Goal: Information Seeking & Learning: Compare options

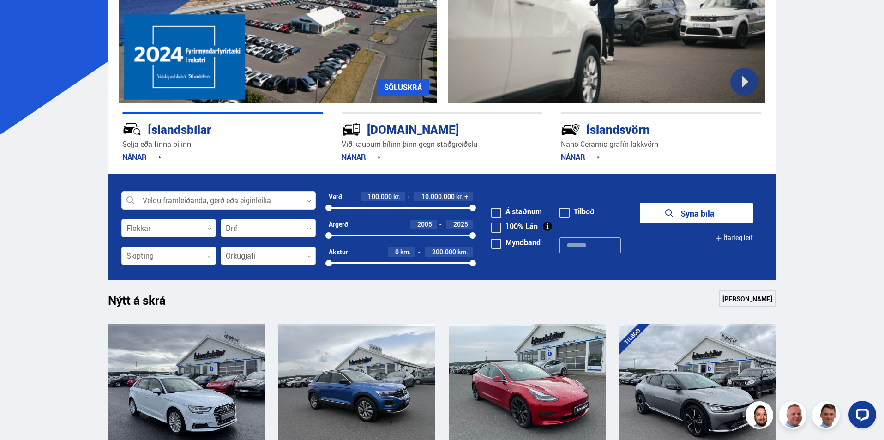
click at [311, 254] on icon at bounding box center [309, 256] width 4 height 4
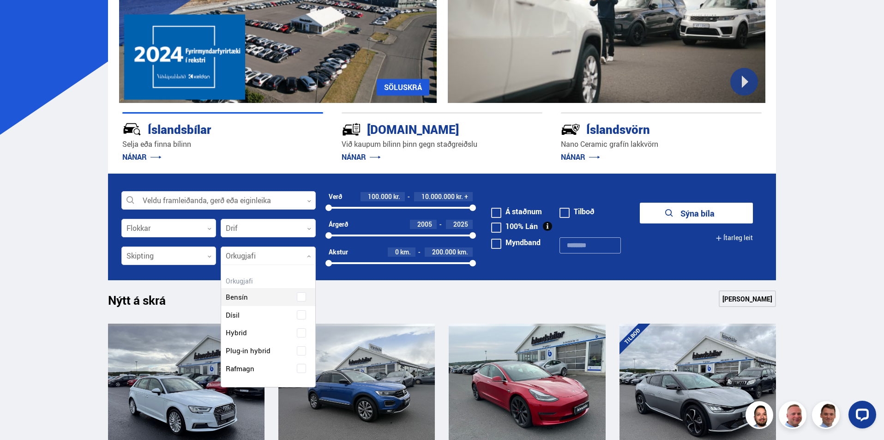
scroll to position [122, 94]
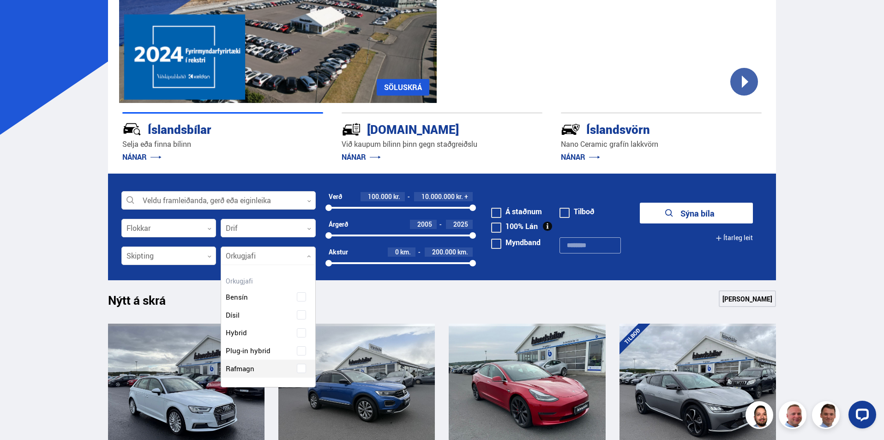
click at [300, 369] on div "Bensín Dísil Hybrid Plug-in hybrid Rafmagn" at bounding box center [268, 325] width 94 height 103
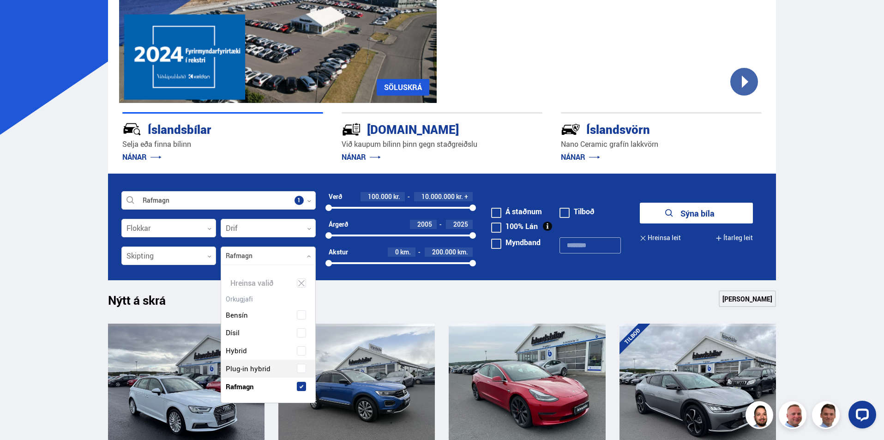
scroll to position [139, 98]
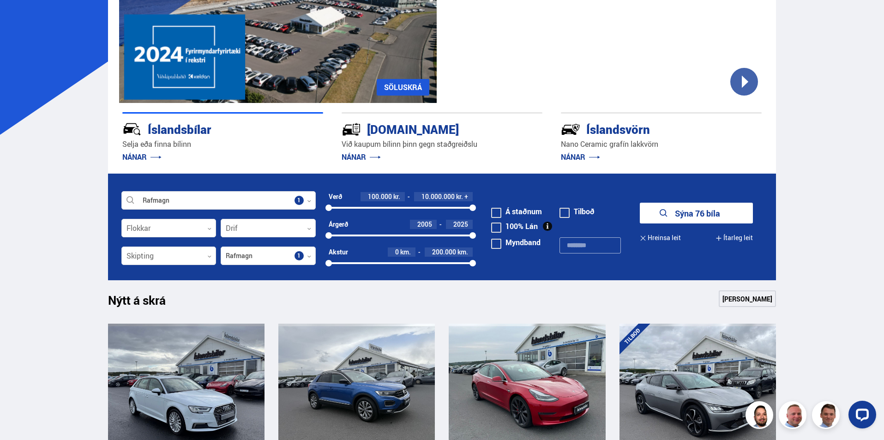
click at [688, 213] on button "Sýna 76 bíla" at bounding box center [696, 213] width 113 height 21
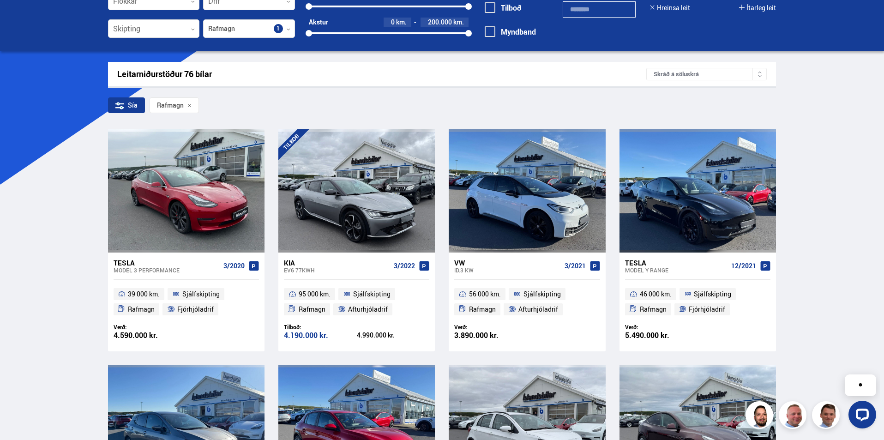
scroll to position [92, 0]
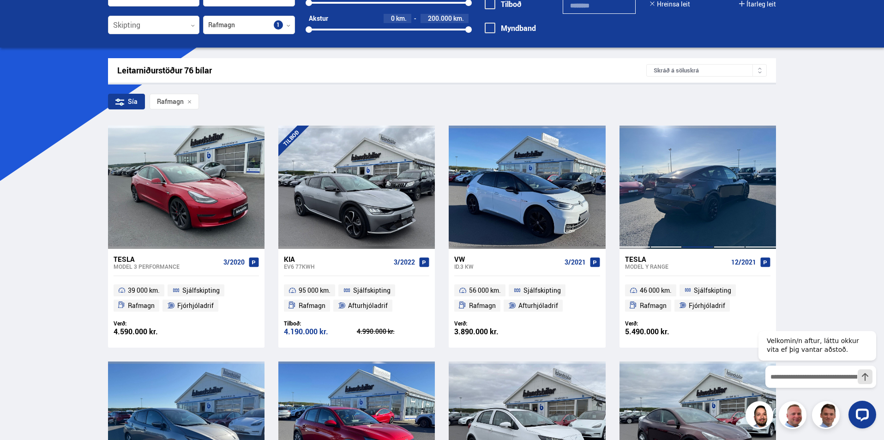
click at [712, 211] on div at bounding box center [697, 187] width 31 height 123
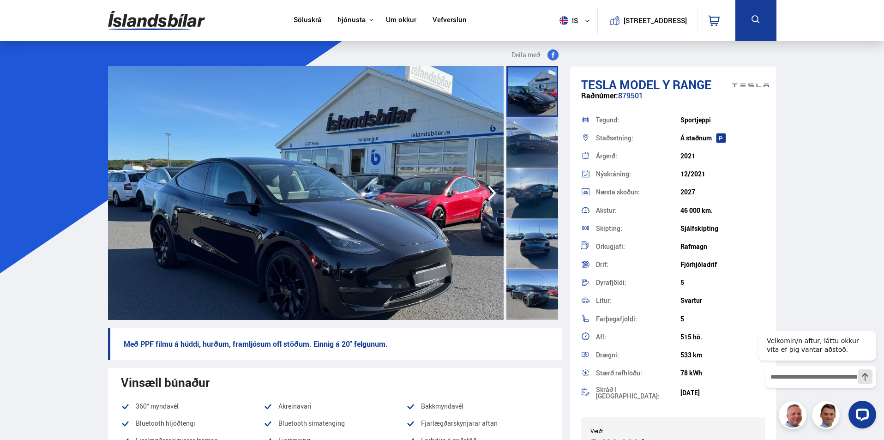
click at [488, 193] on icon "button" at bounding box center [492, 193] width 18 height 22
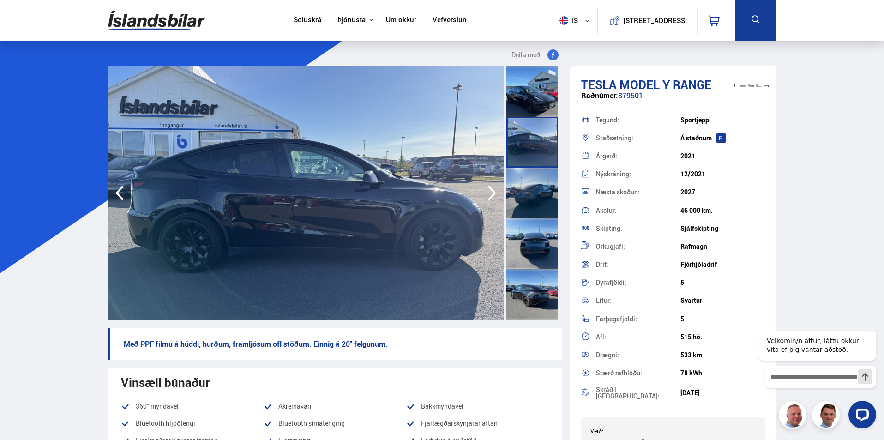
click at [492, 188] on icon "button" at bounding box center [492, 193] width 18 height 22
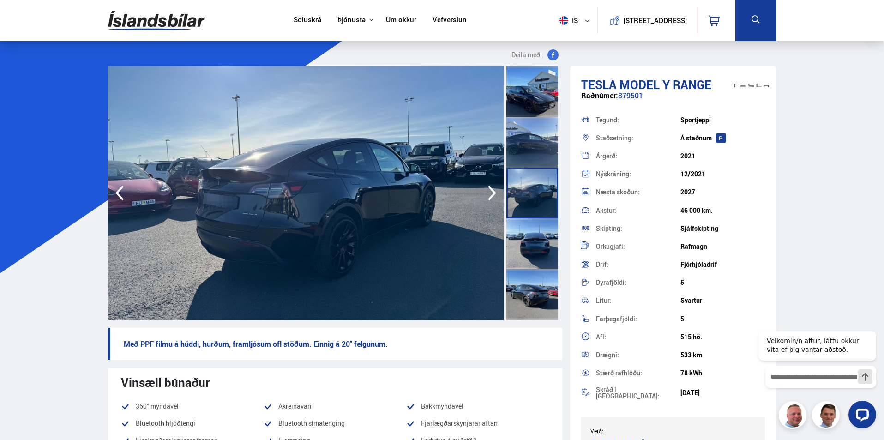
click at [492, 188] on icon "button" at bounding box center [492, 193] width 18 height 22
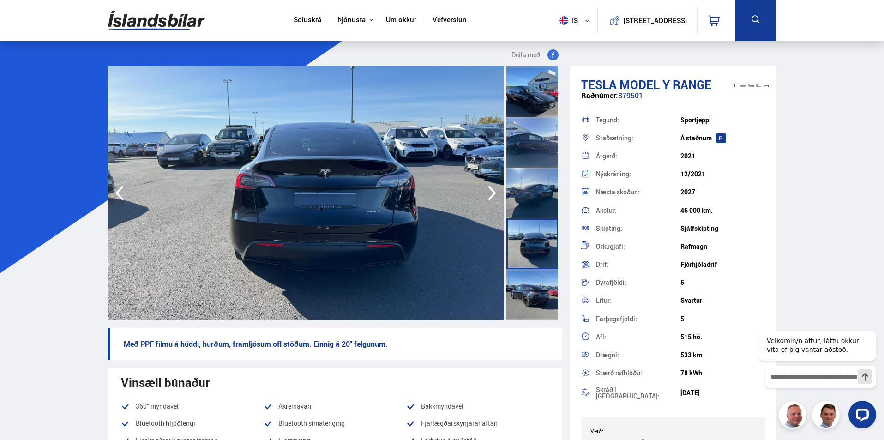
click at [492, 186] on icon "button" at bounding box center [492, 193] width 18 height 22
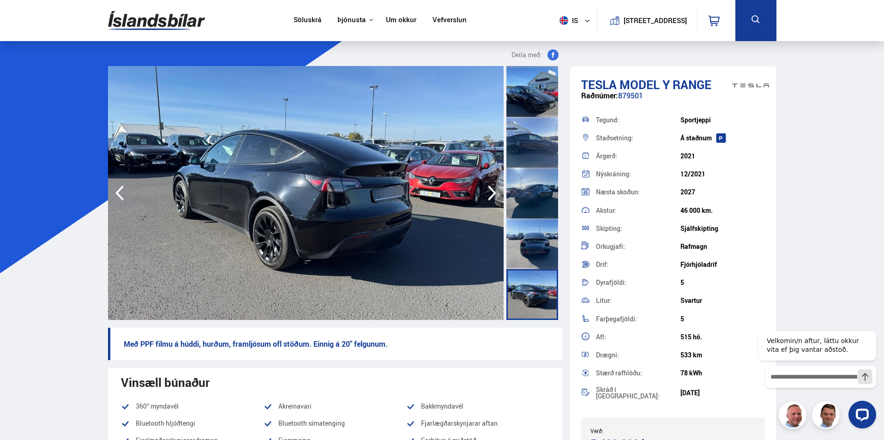
click at [492, 186] on icon "button" at bounding box center [492, 193] width 18 height 22
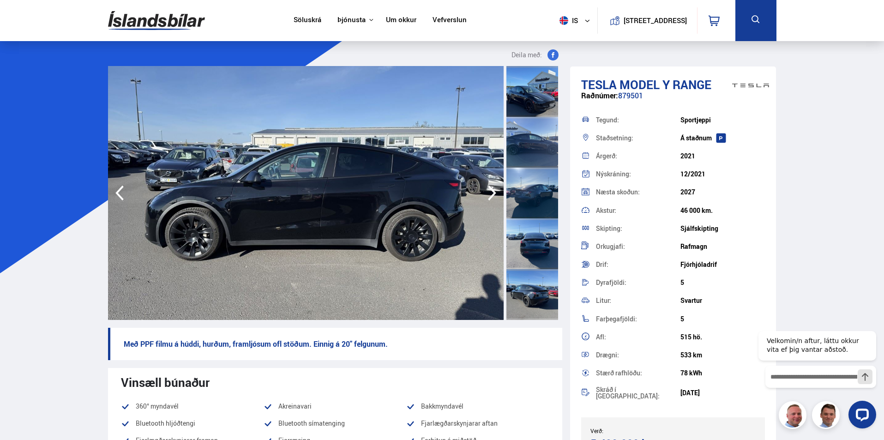
click at [492, 186] on icon "button" at bounding box center [492, 193] width 18 height 22
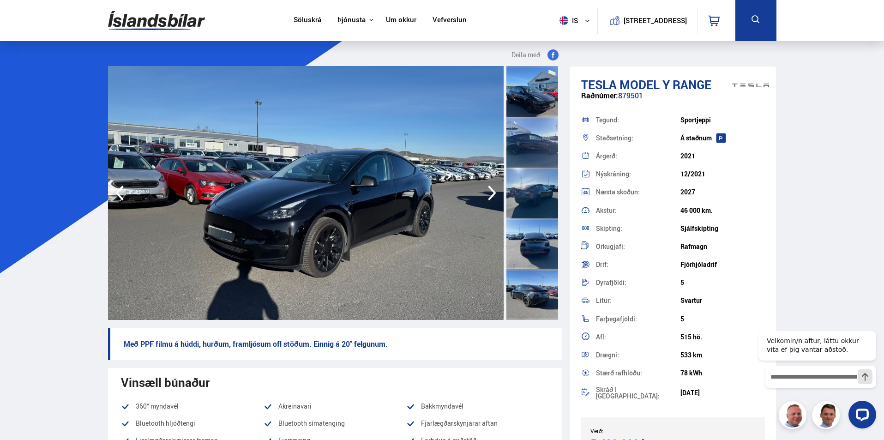
click at [492, 186] on icon "button" at bounding box center [492, 193] width 18 height 22
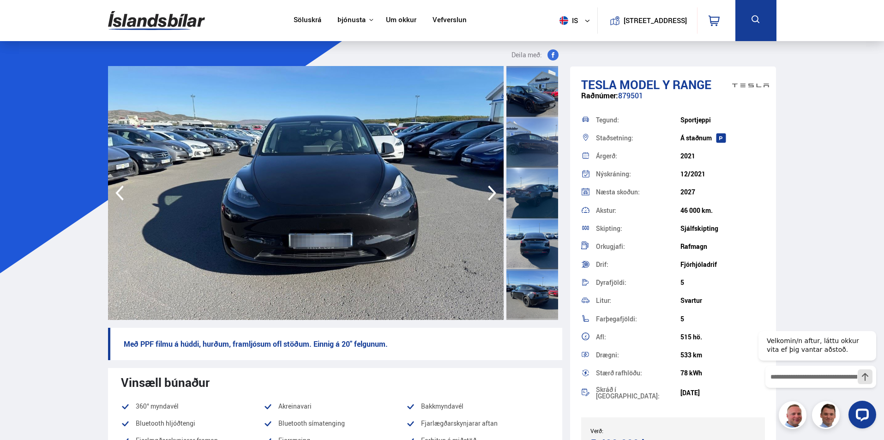
click at [492, 186] on icon "button" at bounding box center [492, 193] width 18 height 22
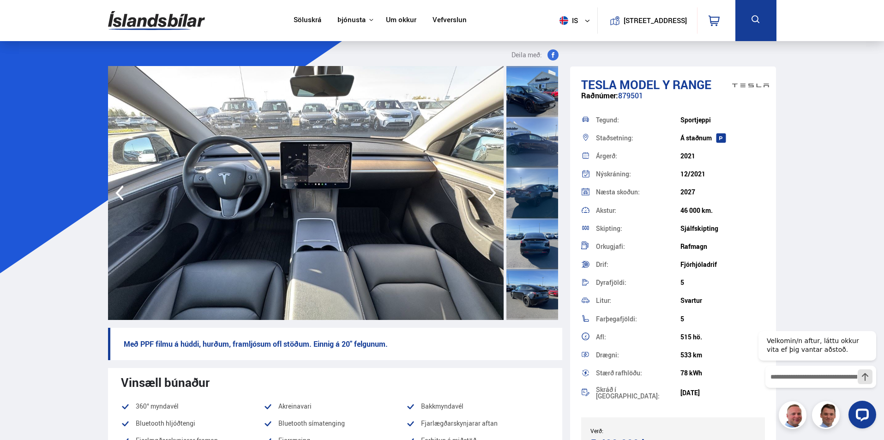
click at [493, 186] on icon "button" at bounding box center [492, 193] width 18 height 22
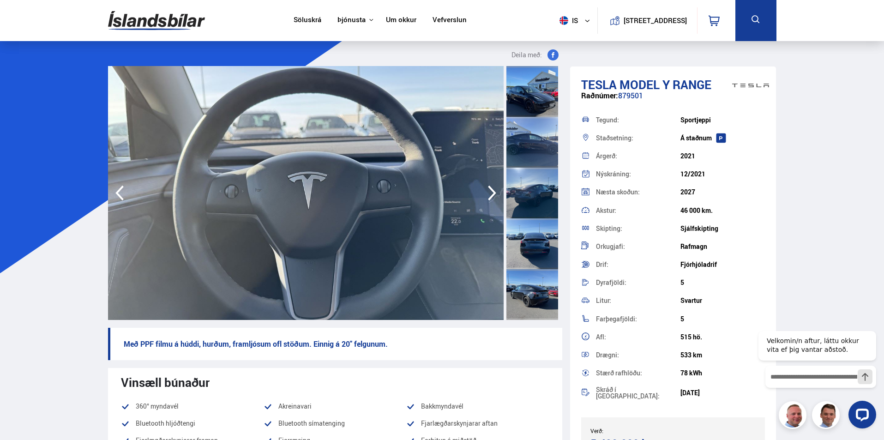
click at [493, 186] on icon "button" at bounding box center [492, 193] width 18 height 22
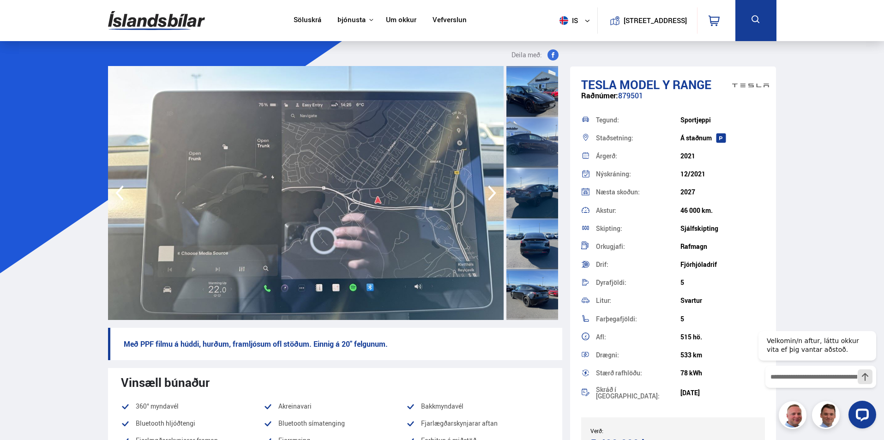
click at [493, 186] on icon "button" at bounding box center [492, 193] width 18 height 22
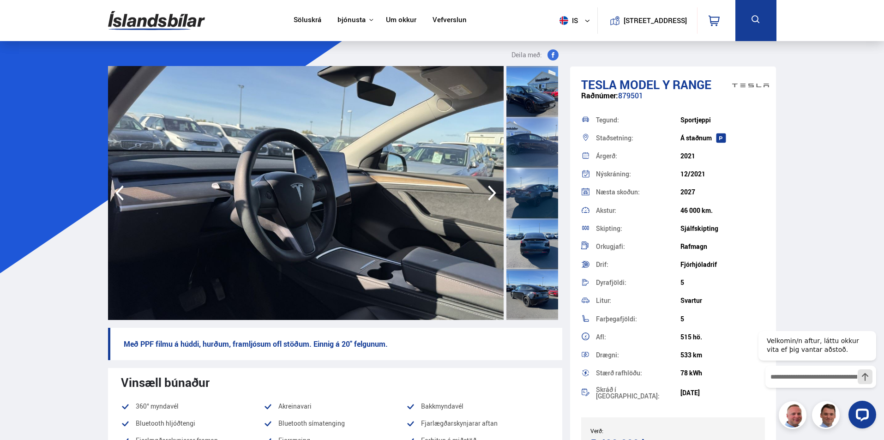
click at [493, 186] on icon "button" at bounding box center [492, 193] width 18 height 22
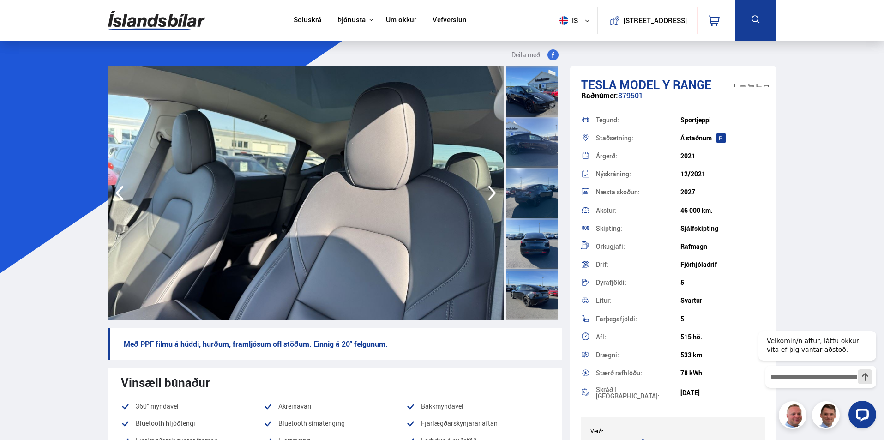
click at [493, 186] on icon "button" at bounding box center [492, 193] width 18 height 22
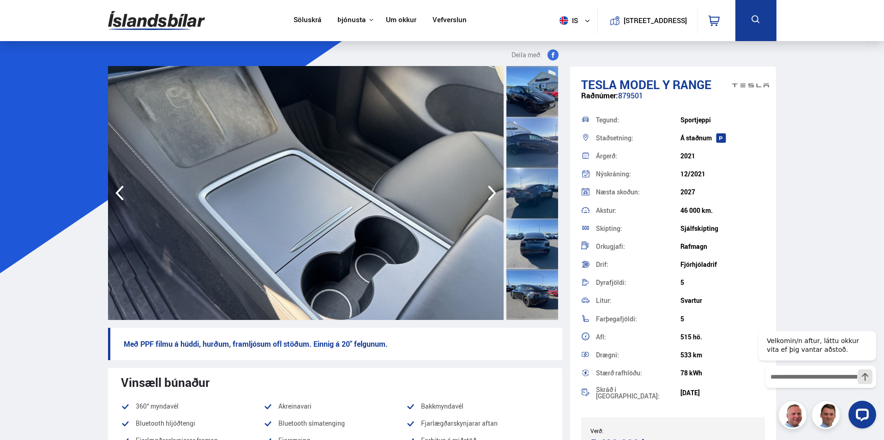
click at [493, 186] on icon "button" at bounding box center [492, 193] width 18 height 22
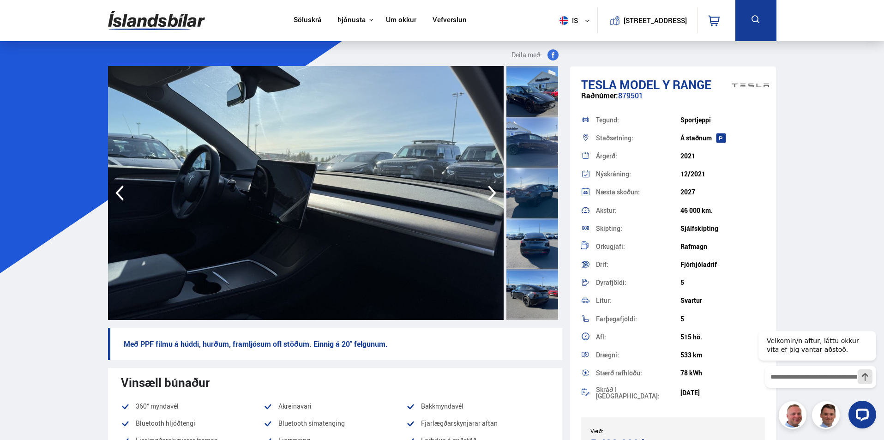
click at [493, 186] on icon "button" at bounding box center [492, 193] width 18 height 22
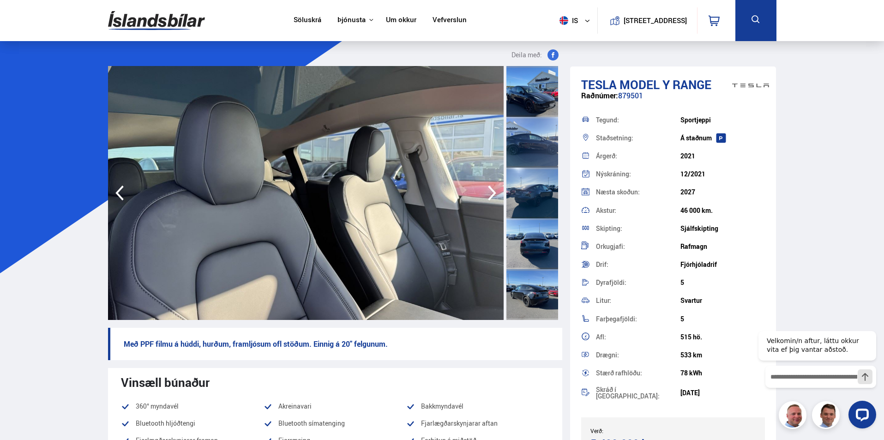
click at [493, 186] on icon "button" at bounding box center [492, 193] width 18 height 22
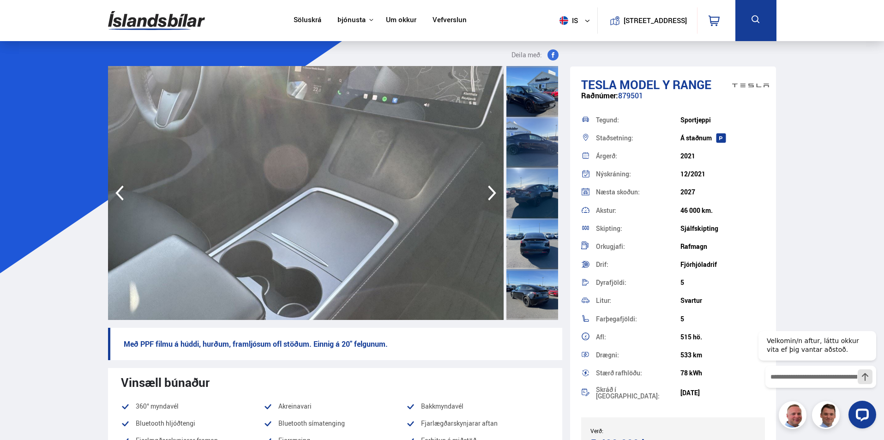
click at [493, 186] on icon "button" at bounding box center [492, 193] width 18 height 22
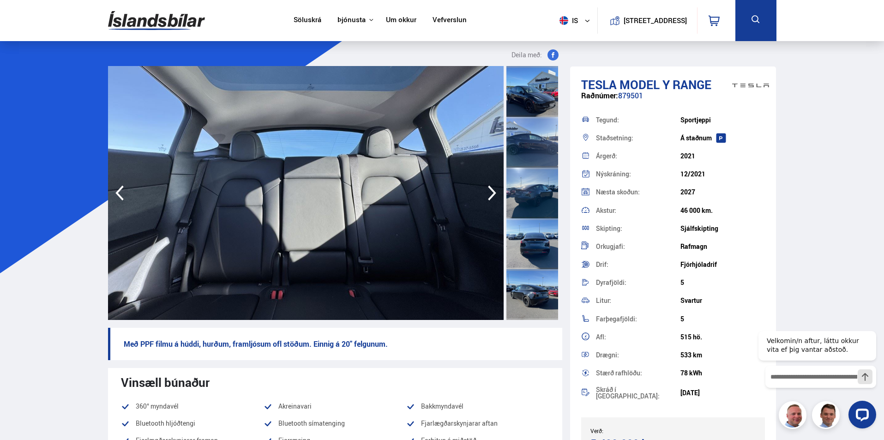
click at [493, 186] on icon "button" at bounding box center [492, 193] width 18 height 22
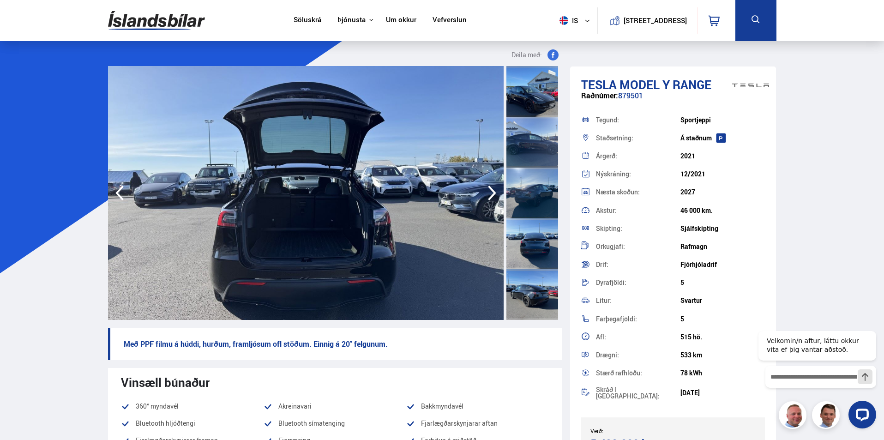
click at [492, 192] on icon "button" at bounding box center [492, 193] width 18 height 22
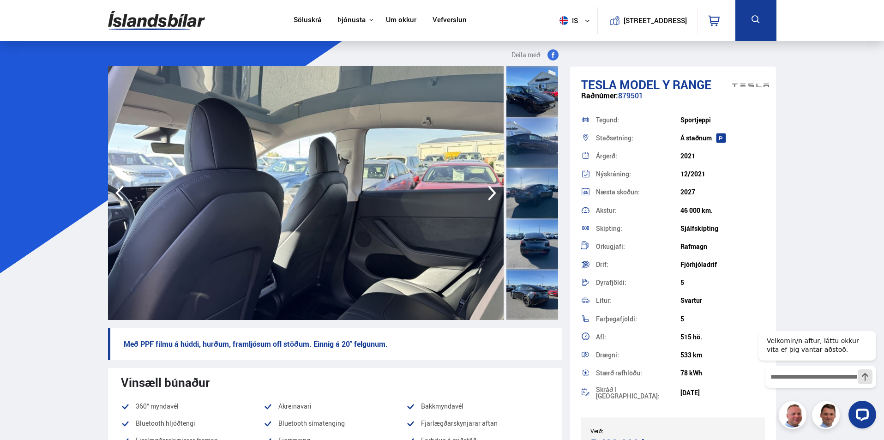
click at [492, 192] on icon "button" at bounding box center [492, 193] width 18 height 22
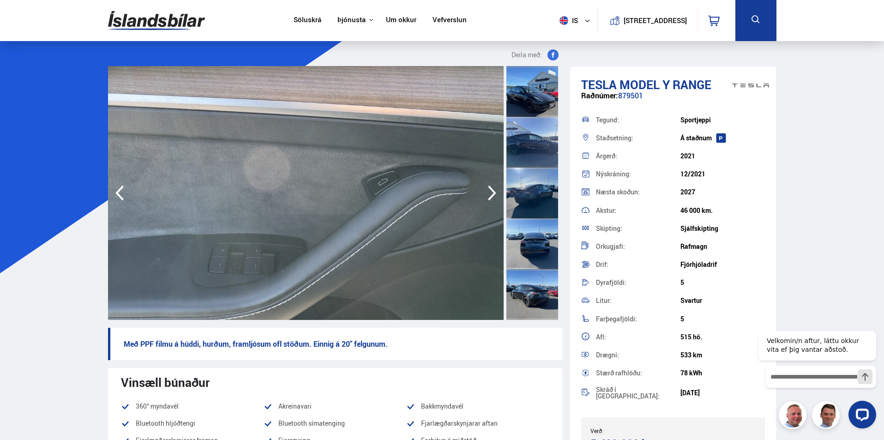
click at [492, 192] on icon "button" at bounding box center [492, 193] width 18 height 22
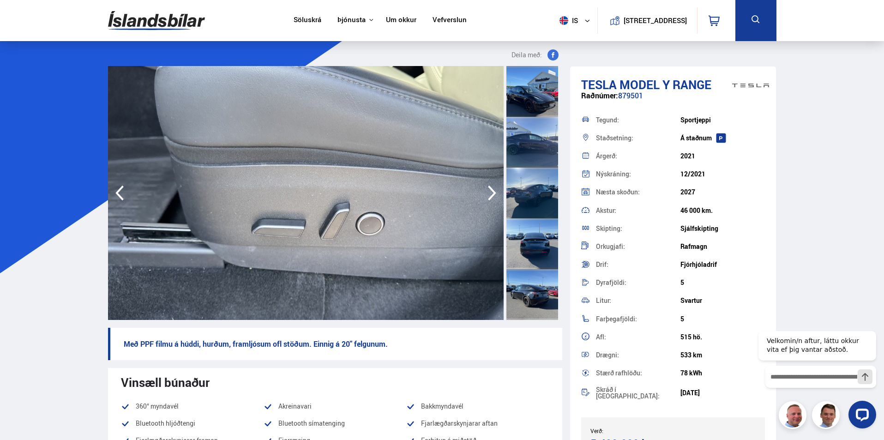
click at [492, 192] on icon "button" at bounding box center [492, 193] width 18 height 22
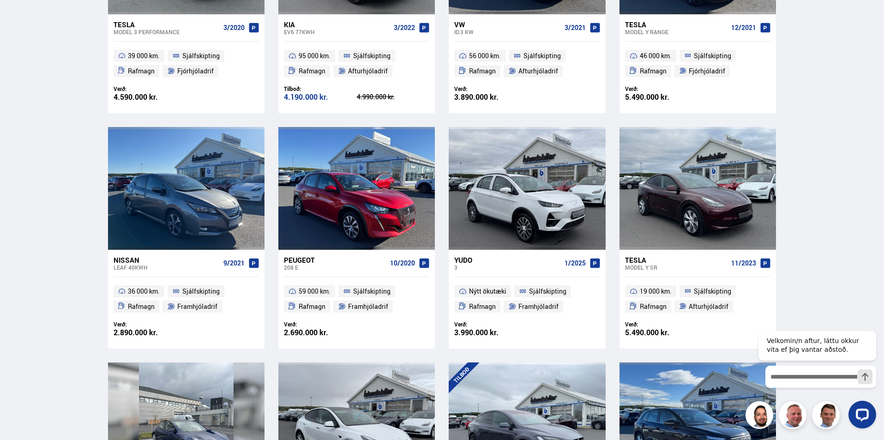
scroll to position [237, 0]
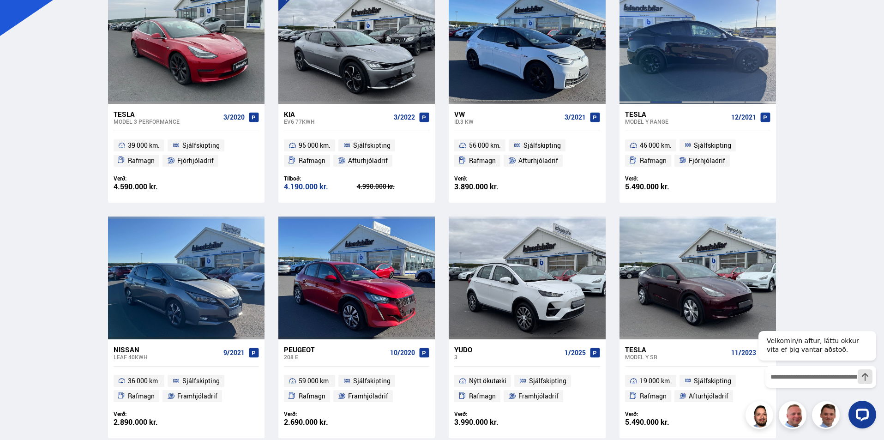
click at [666, 48] on div at bounding box center [666, 42] width 31 height 123
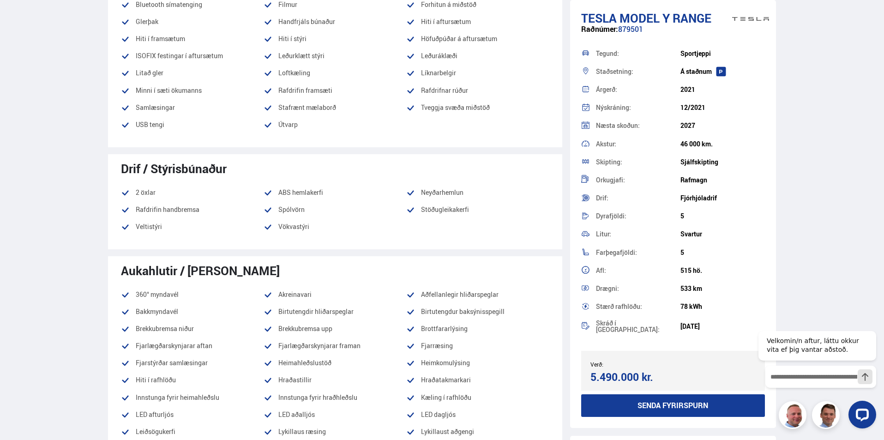
scroll to position [739, 0]
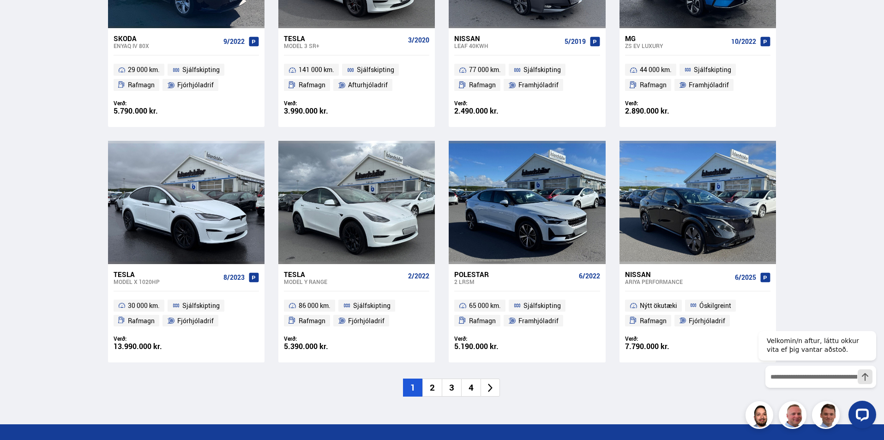
scroll to position [1260, 0]
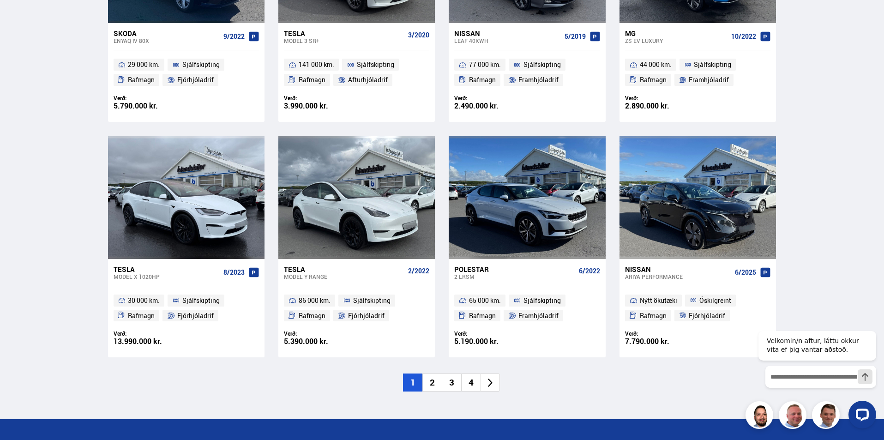
click at [431, 381] on li "2" at bounding box center [432, 383] width 19 height 18
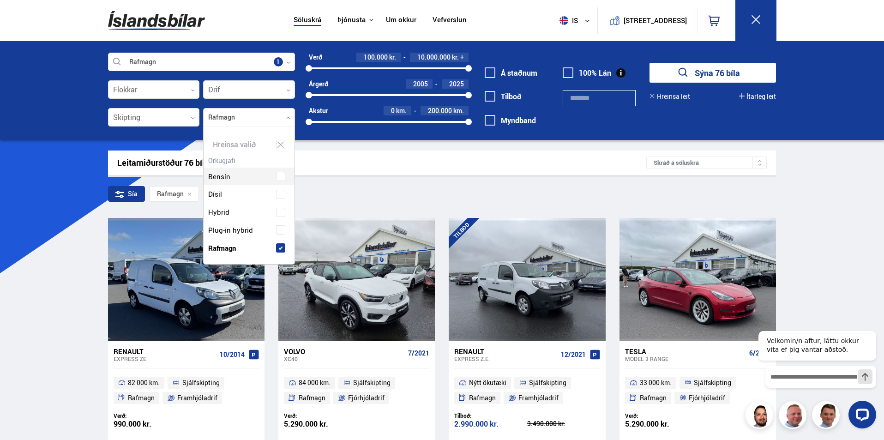
click at [289, 118] on icon at bounding box center [288, 118] width 3 height 2
click at [277, 141] on icon at bounding box center [281, 144] width 8 height 9
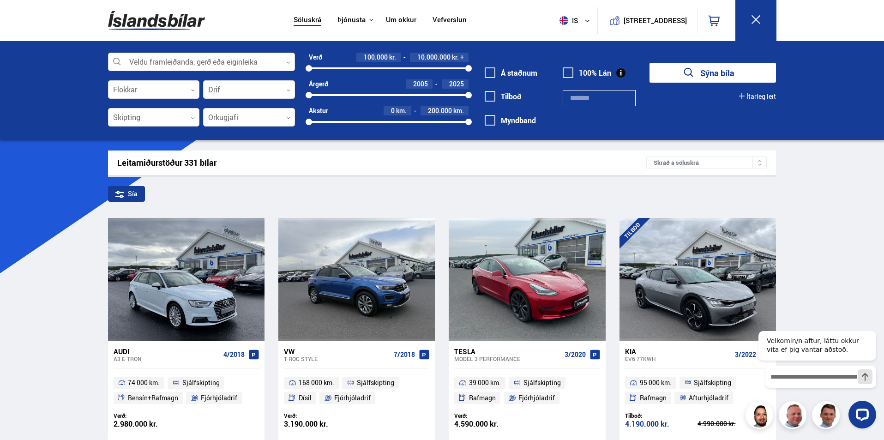
click at [235, 57] on div at bounding box center [201, 62] width 187 height 18
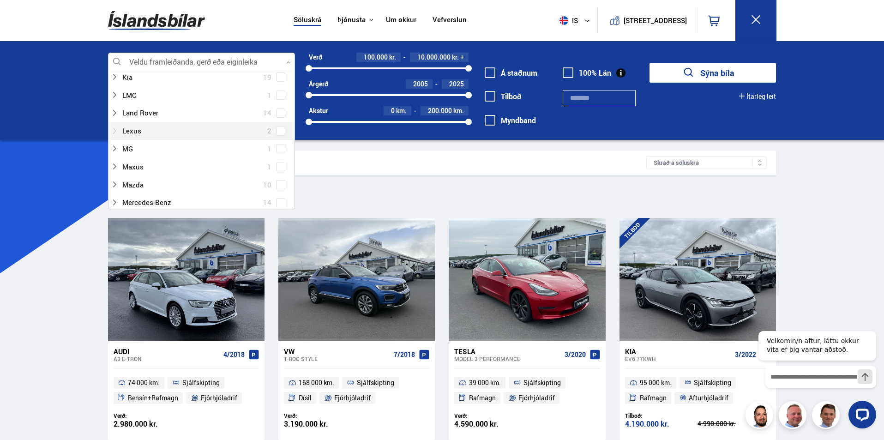
scroll to position [369, 0]
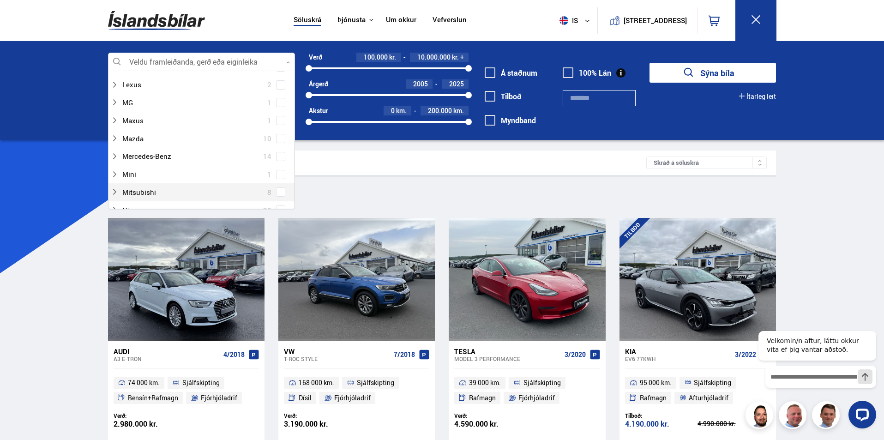
click at [281, 194] on span at bounding box center [280, 192] width 9 height 9
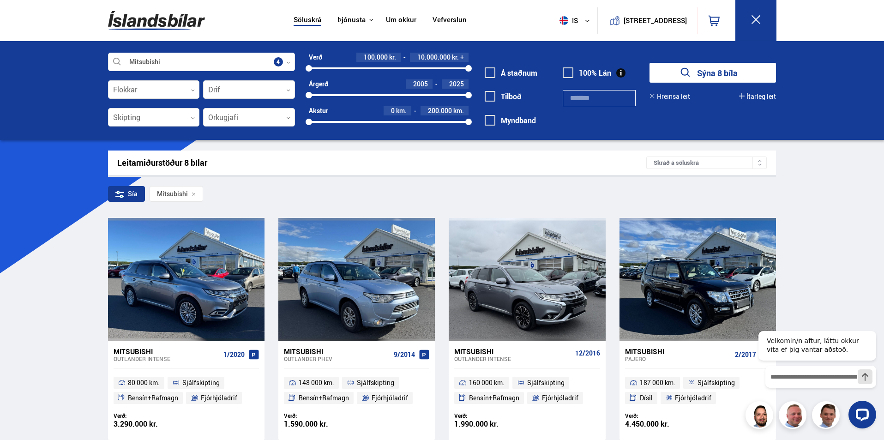
click at [866, 182] on div "Söluskrá Þjónusta Íslandsbílar [DOMAIN_NAME] Íslandsvörn Leiðbeiningar Um okkur…" at bounding box center [442, 431] width 884 height 863
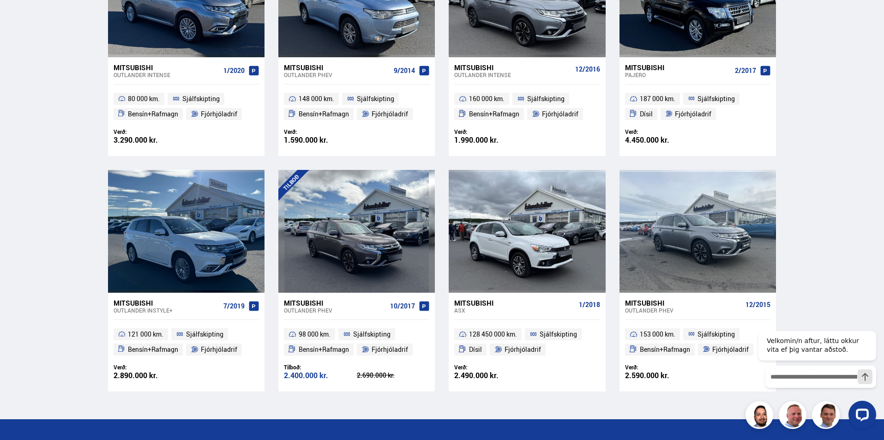
scroll to position [100, 0]
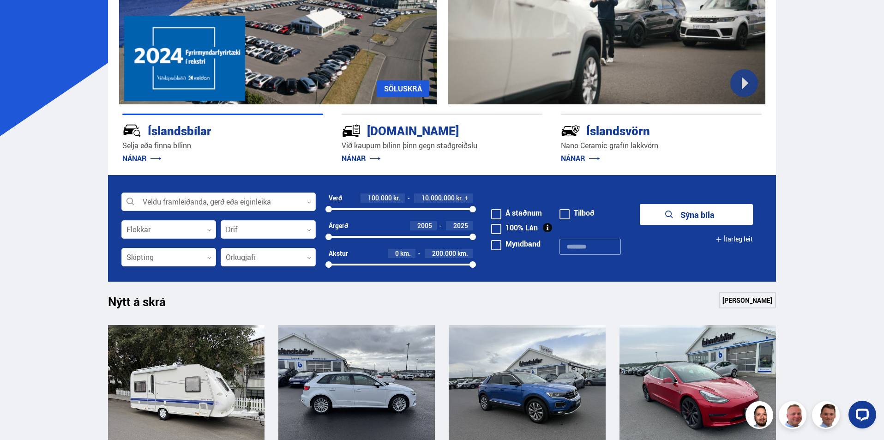
scroll to position [139, 0]
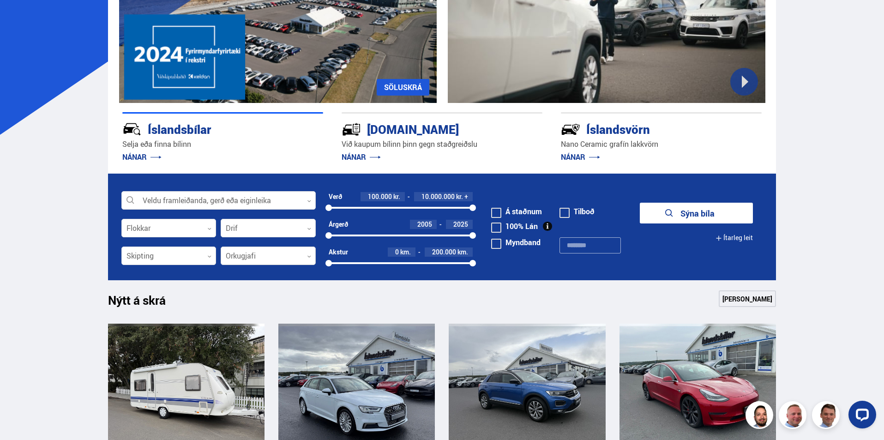
click at [306, 254] on div at bounding box center [268, 256] width 95 height 18
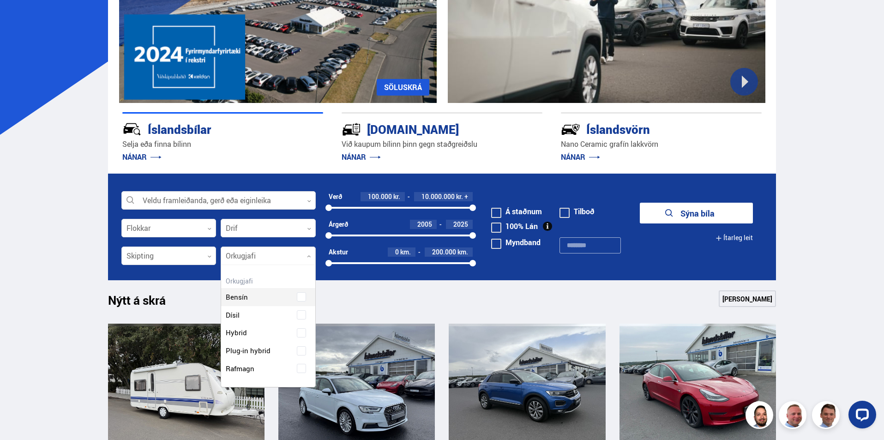
scroll to position [122, 94]
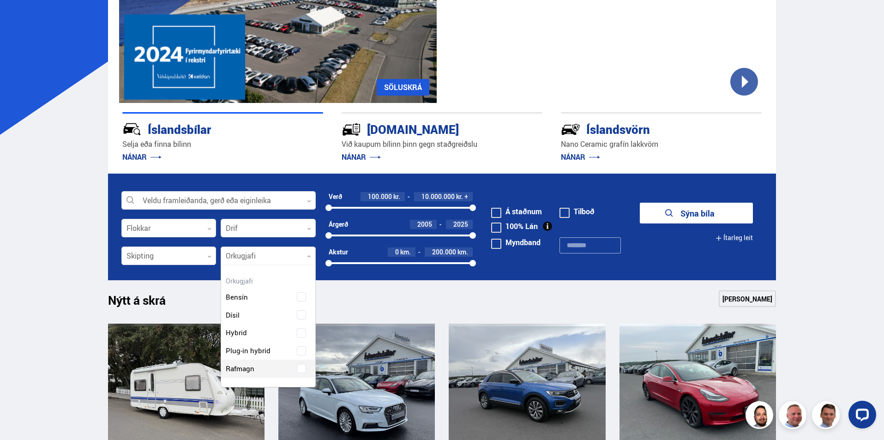
click at [304, 370] on div "Bensín Dísil Hybrid Plug-in hybrid Rafmagn" at bounding box center [268, 325] width 94 height 103
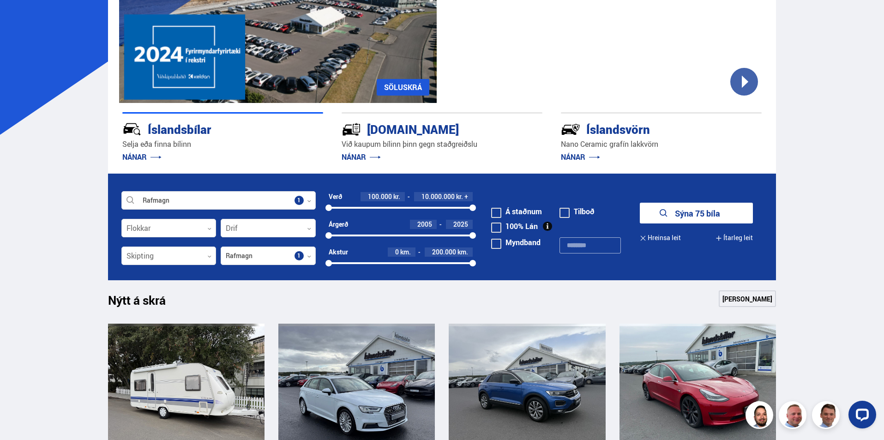
click at [465, 296] on div "Nýtt á skrá Sjá meira" at bounding box center [442, 301] width 669 height 22
click at [726, 209] on button "Sýna 75 bíla" at bounding box center [696, 213] width 113 height 21
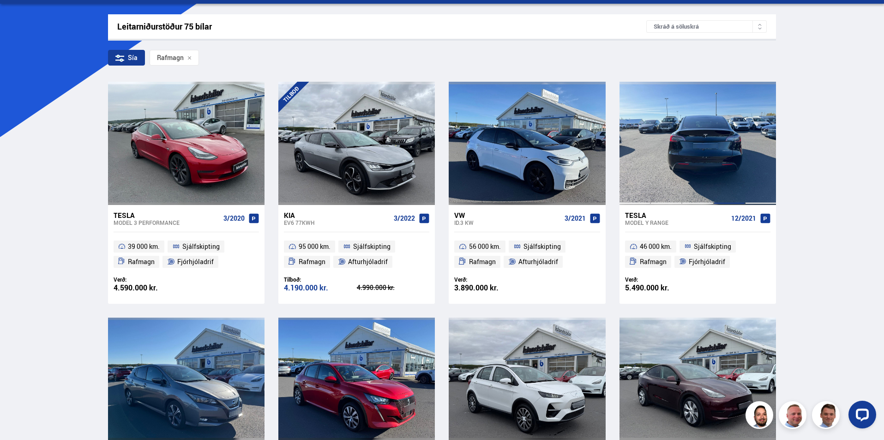
scroll to position [139, 0]
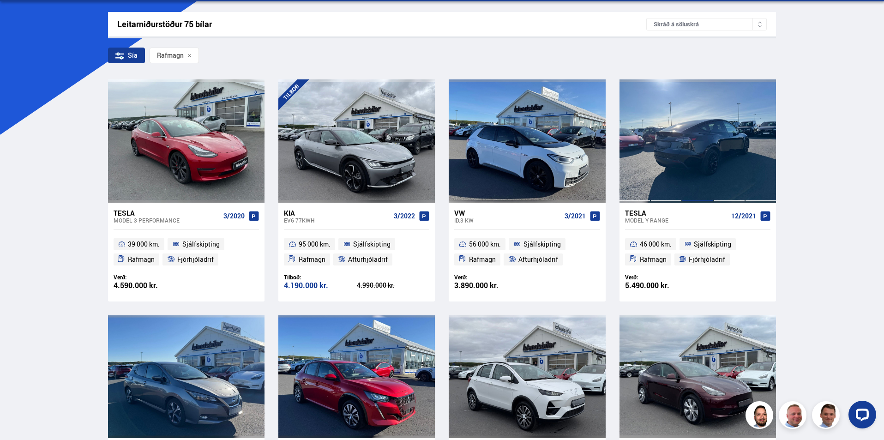
click at [695, 157] on div at bounding box center [697, 140] width 31 height 123
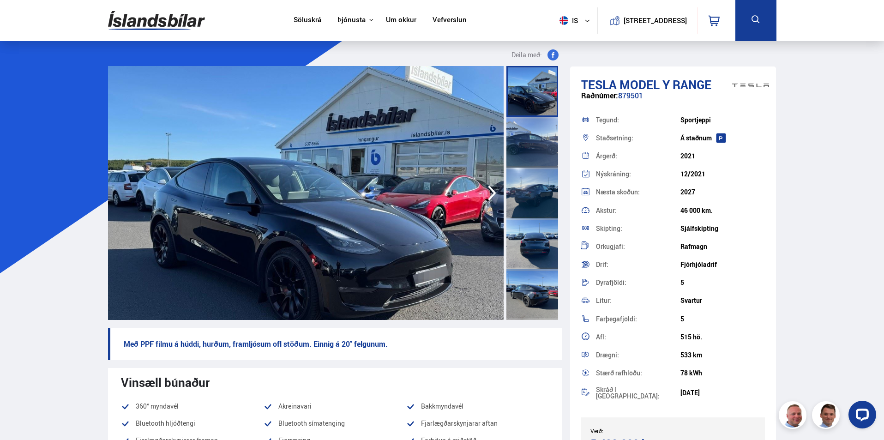
click at [490, 193] on icon "button" at bounding box center [492, 193] width 18 height 22
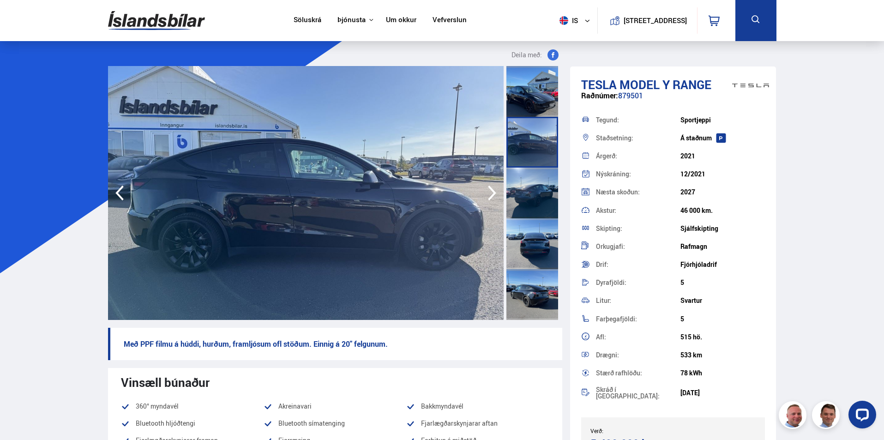
click at [485, 193] on icon "button" at bounding box center [492, 193] width 18 height 22
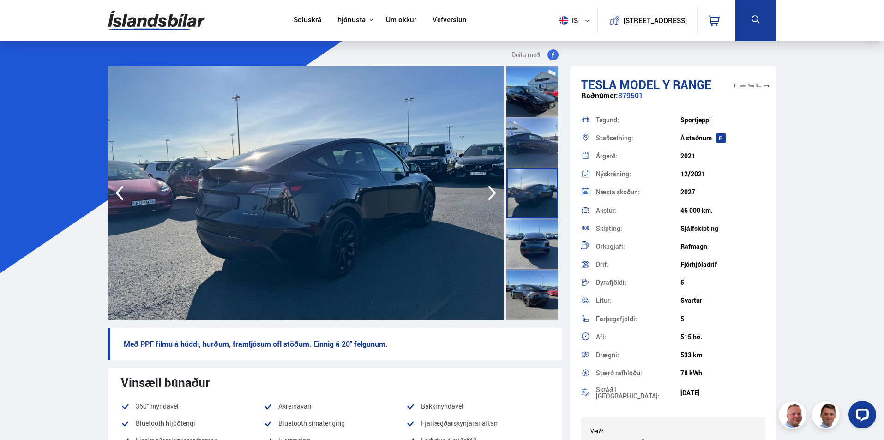
click at [485, 193] on icon "button" at bounding box center [492, 193] width 18 height 22
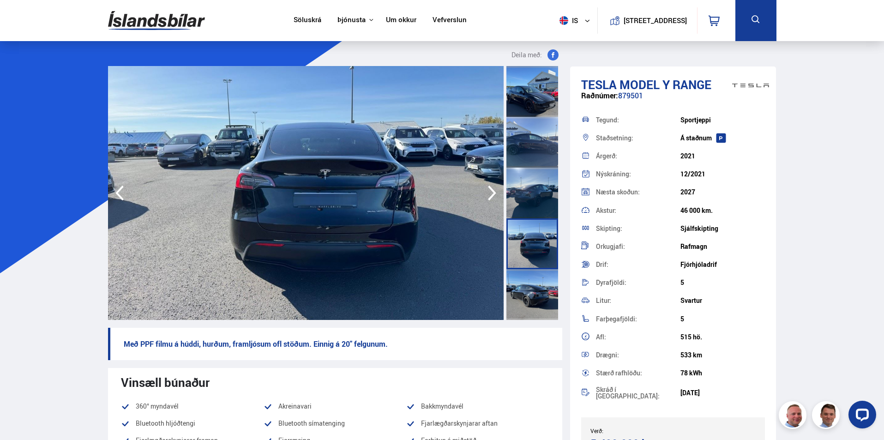
drag, startPoint x: 485, startPoint y: 193, endPoint x: 342, endPoint y: 168, distance: 145.3
click at [485, 193] on icon "button" at bounding box center [492, 193] width 18 height 22
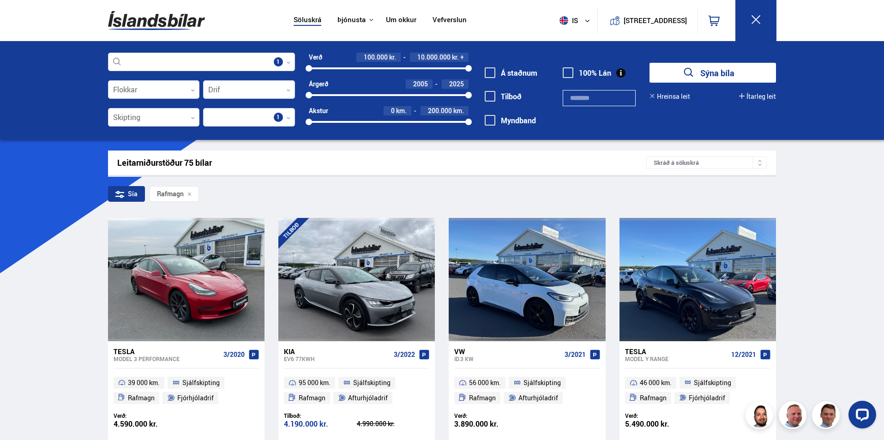
scroll to position [238, 0]
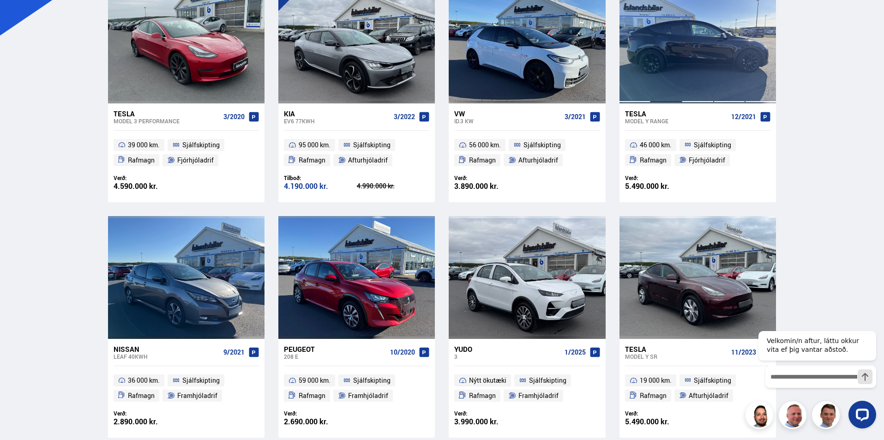
click at [678, 74] on div at bounding box center [666, 41] width 31 height 123
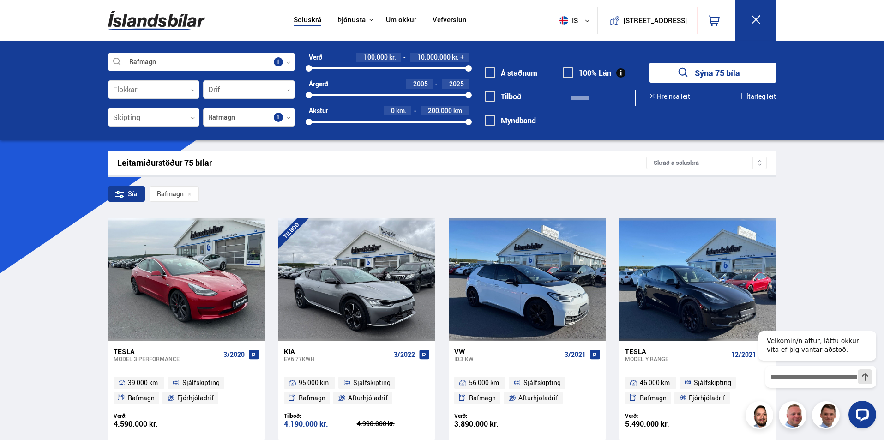
click at [292, 117] on div at bounding box center [249, 118] width 92 height 18
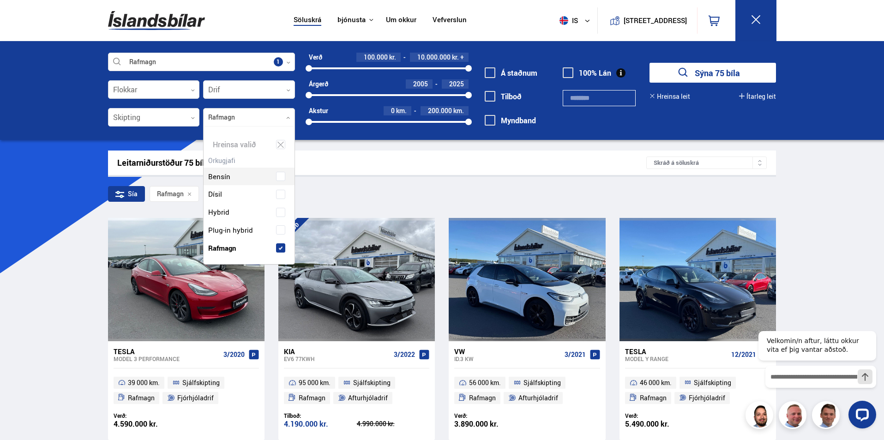
scroll to position [138, 88]
click at [280, 144] on icon at bounding box center [281, 145] width 6 height 6
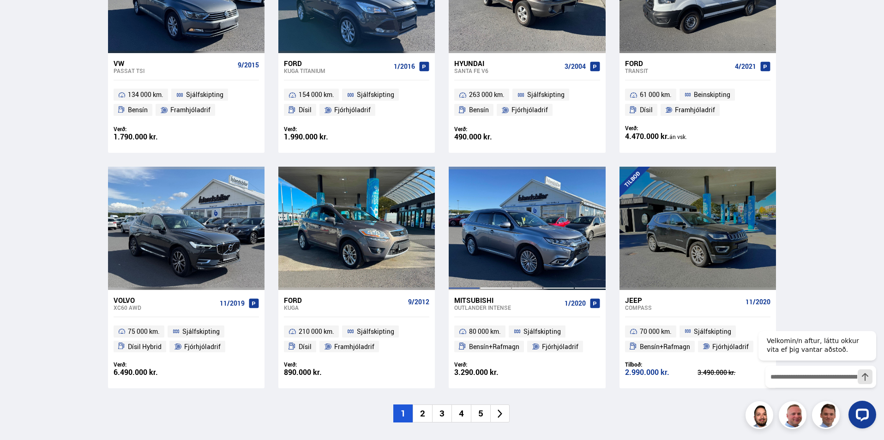
scroll to position [1247, 0]
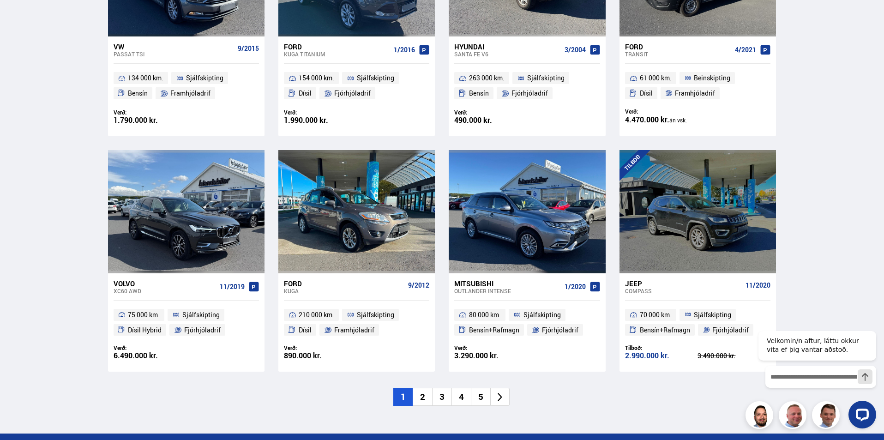
click at [424, 398] on li "2" at bounding box center [422, 397] width 19 height 18
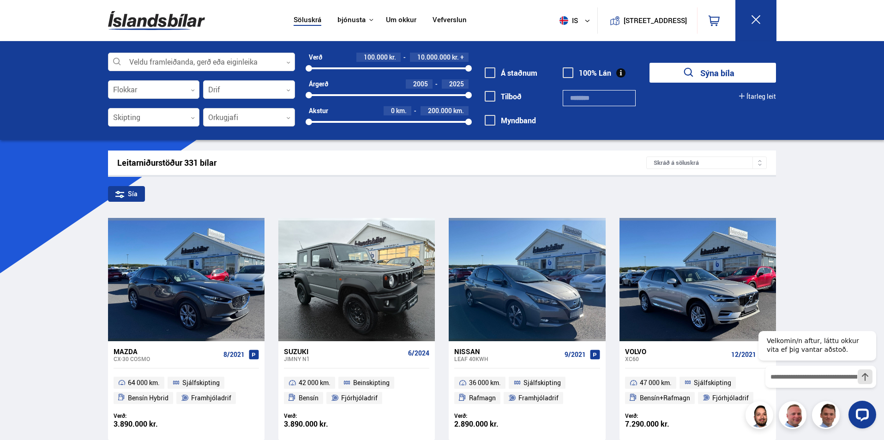
click at [291, 113] on div at bounding box center [249, 118] width 92 height 18
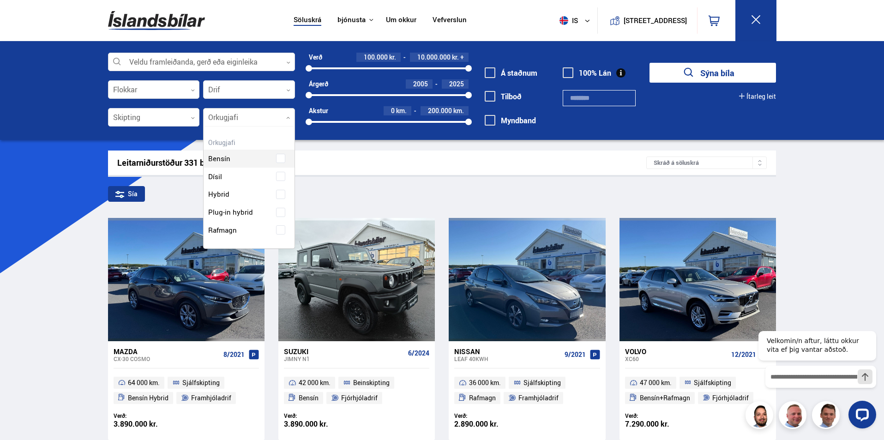
scroll to position [122, 91]
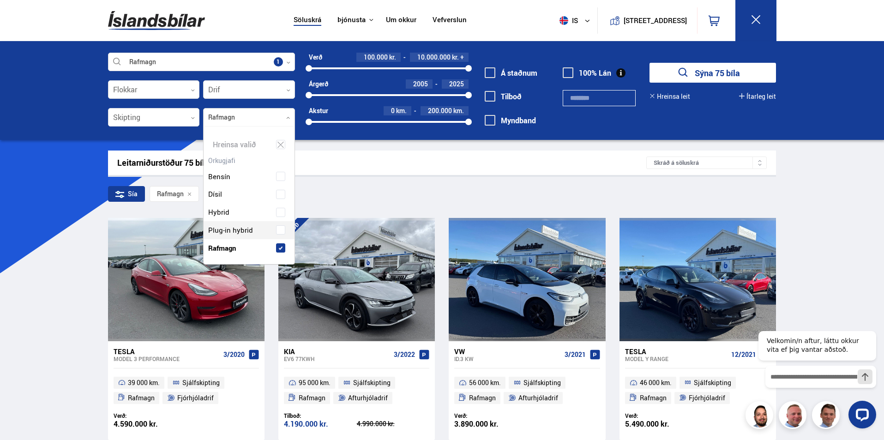
click at [721, 72] on button "Sýna 75 bíla" at bounding box center [713, 73] width 127 height 20
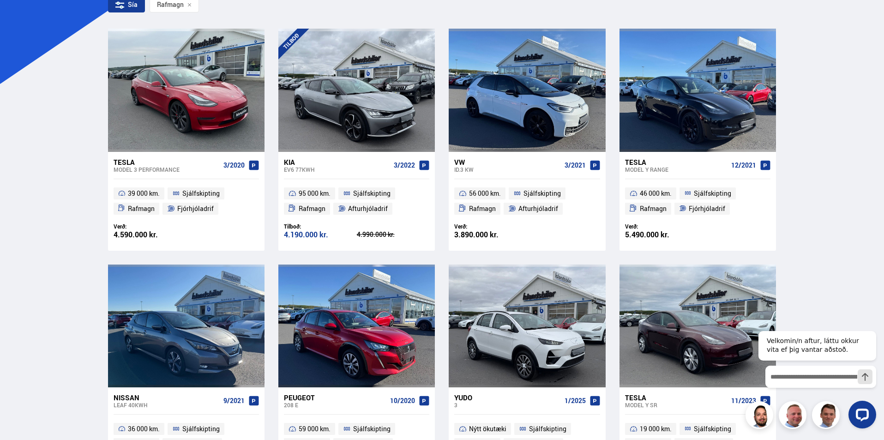
scroll to position [152, 0]
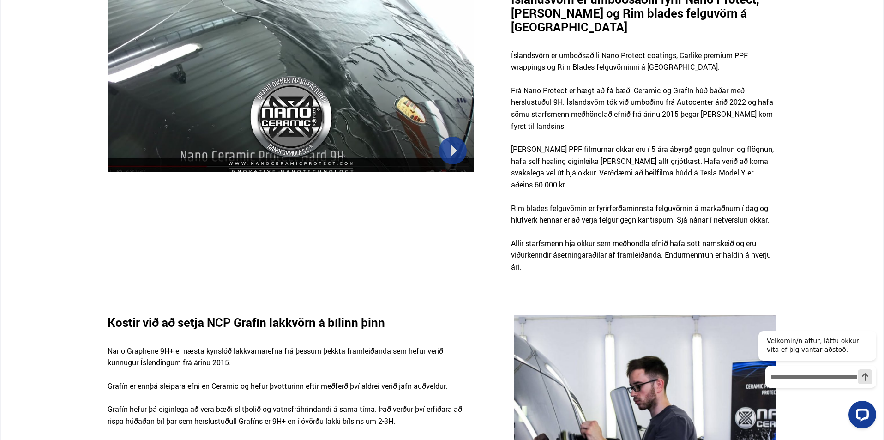
scroll to position [416, 0]
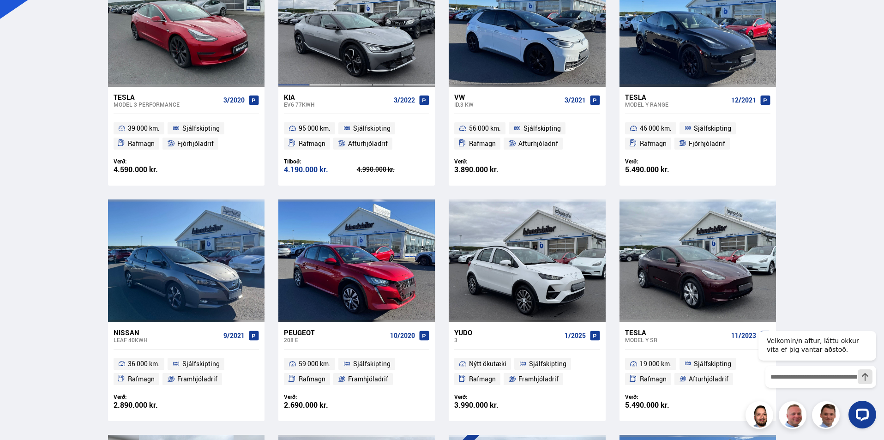
scroll to position [92, 0]
